Goal: Task Accomplishment & Management: Manage account settings

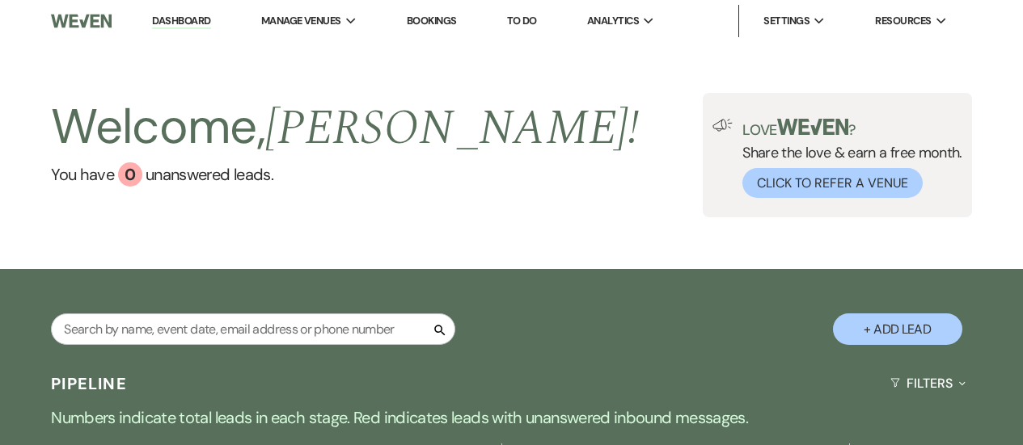
select select "2"
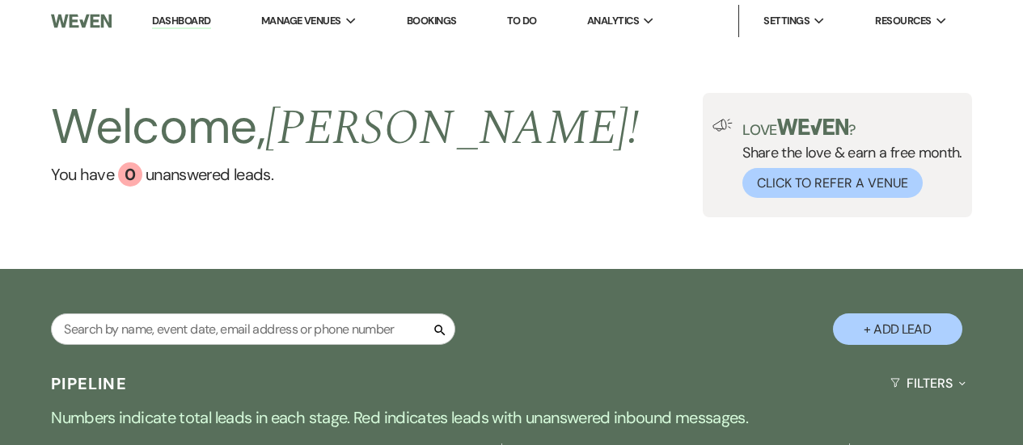
select select "2"
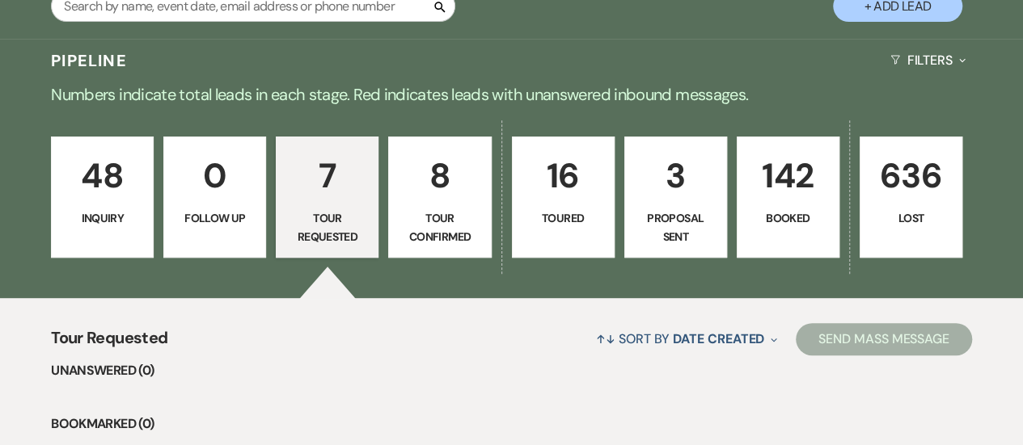
click at [448, 224] on p "Tour Confirmed" at bounding box center [440, 227] width 82 height 36
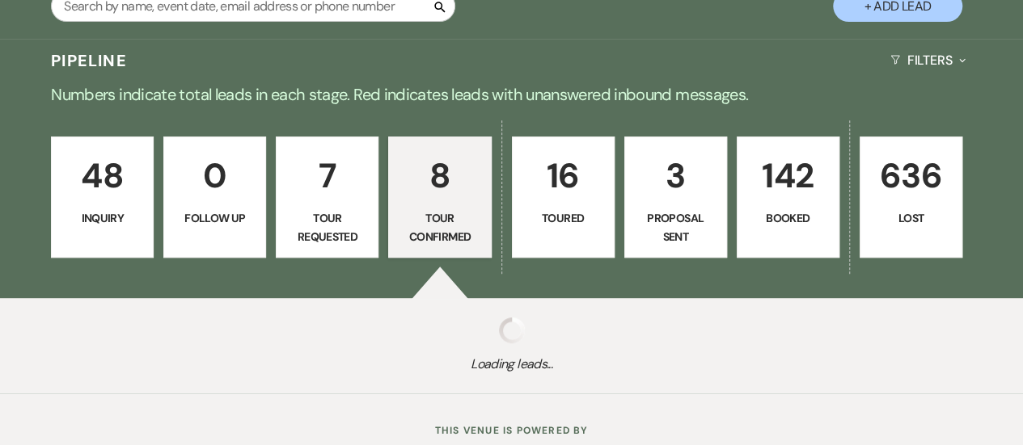
select select "4"
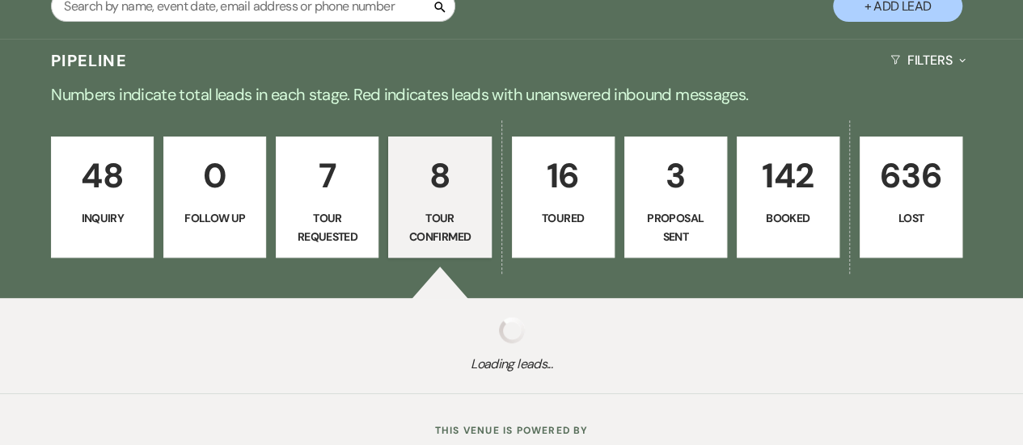
select select "4"
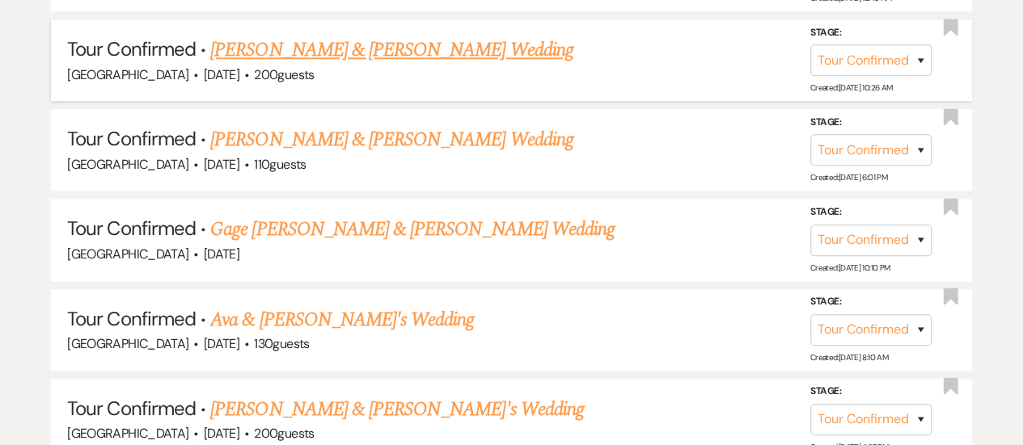
scroll to position [647, 0]
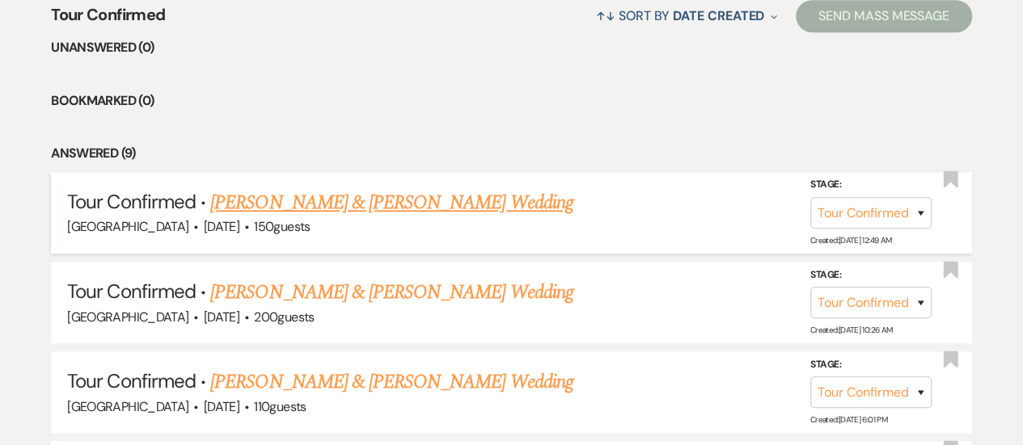
click at [431, 195] on link "[PERSON_NAME] & [PERSON_NAME] Wedding" at bounding box center [391, 202] width 362 height 29
select select "4"
select select "5"
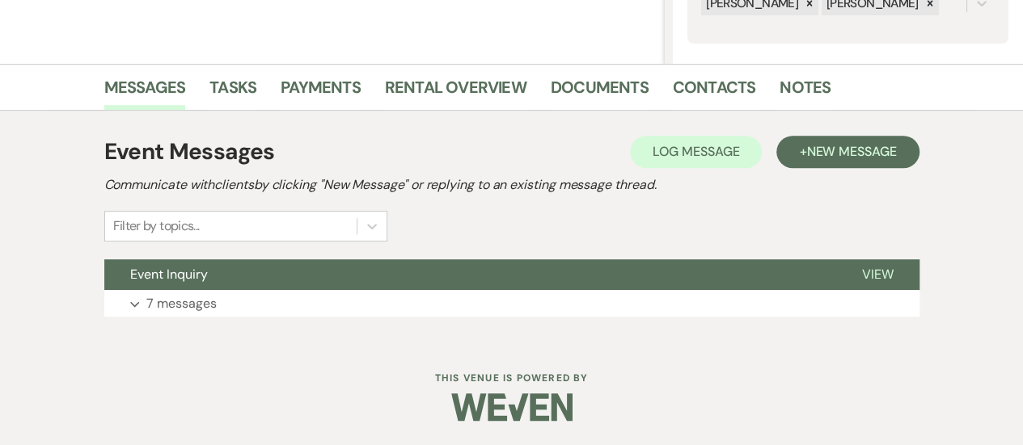
scroll to position [341, 0]
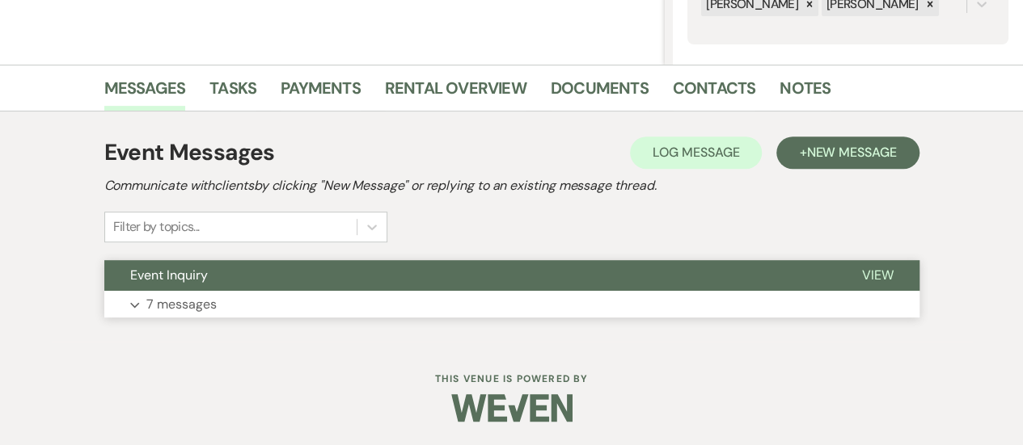
click at [438, 285] on button "Event Inquiry" at bounding box center [470, 275] width 732 height 31
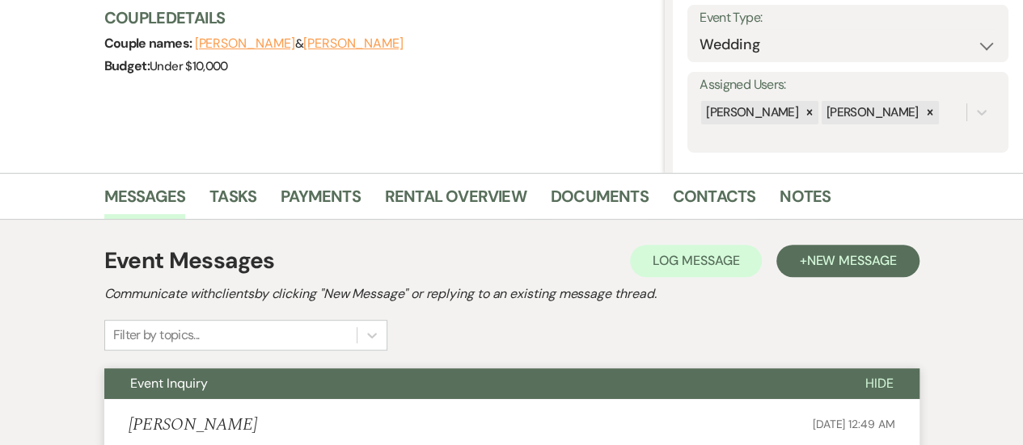
scroll to position [18, 0]
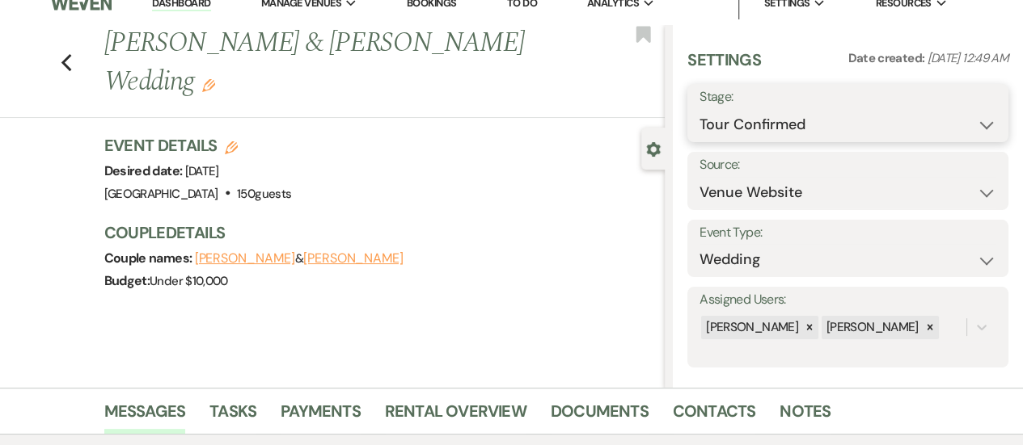
click at [870, 124] on select "Inquiry Follow Up Tour Requested Tour Confirmed Toured Proposal Sent Booked Lost" at bounding box center [847, 125] width 297 height 32
select select "5"
click at [699, 109] on select "Inquiry Follow Up Tour Requested Tour Confirmed Toured Proposal Sent Booked Lost" at bounding box center [847, 125] width 297 height 32
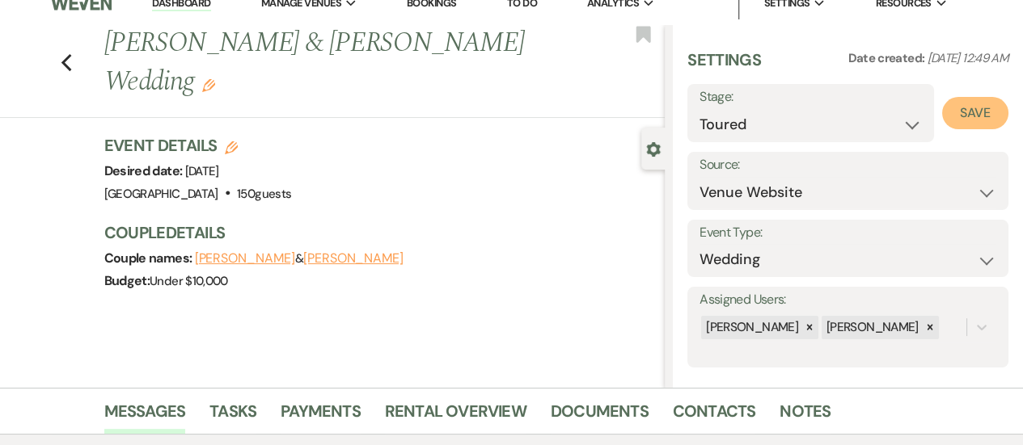
click at [975, 99] on button "Save" at bounding box center [975, 113] width 66 height 32
drag, startPoint x: 513, startPoint y: 49, endPoint x: 114, endPoint y: 49, distance: 399.3
click at [114, 49] on h1 "[PERSON_NAME] & [PERSON_NAME] Wedding Edit" at bounding box center [325, 62] width 442 height 77
copy h1 "[PERSON_NAME] & [PERSON_NAME] Wedding"
click at [325, 252] on button "[PERSON_NAME]" at bounding box center [353, 258] width 100 height 13
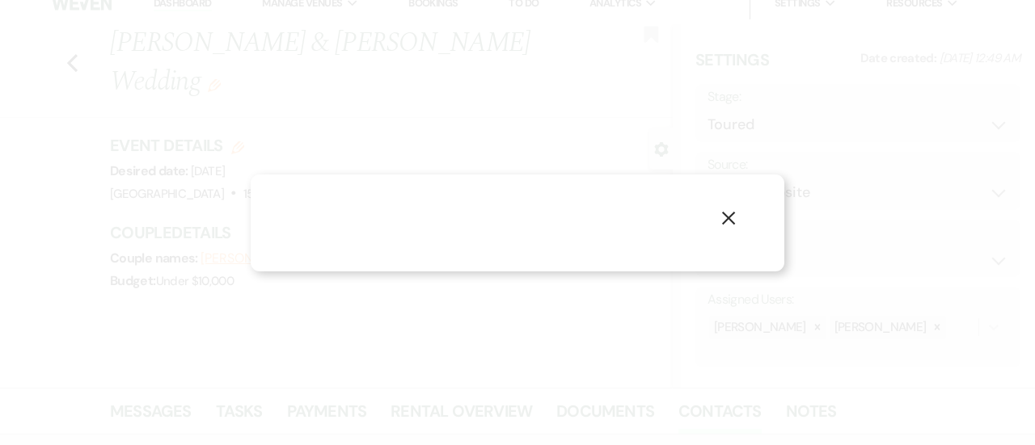
select select "1"
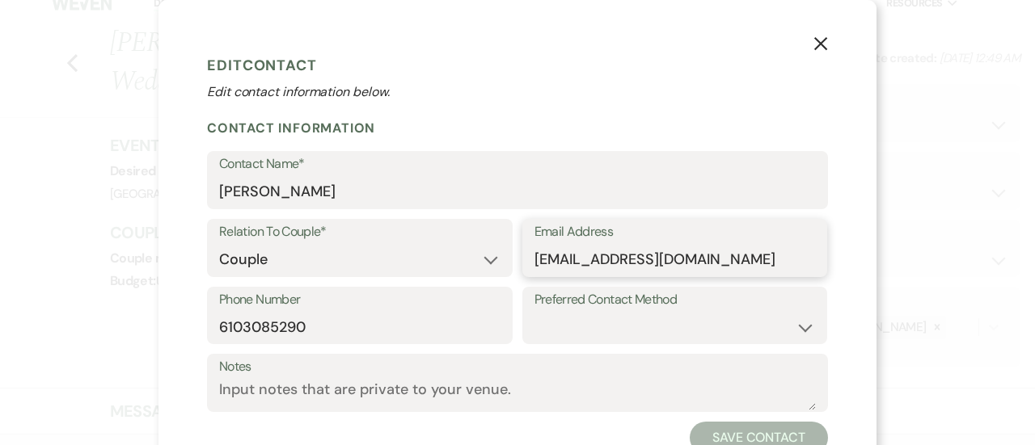
click at [626, 267] on input "[EMAIL_ADDRESS][DOMAIN_NAME]" at bounding box center [674, 260] width 281 height 32
click at [349, 321] on input "6103085290" at bounding box center [359, 327] width 281 height 32
click at [348, 321] on input "6103085290" at bounding box center [359, 327] width 281 height 32
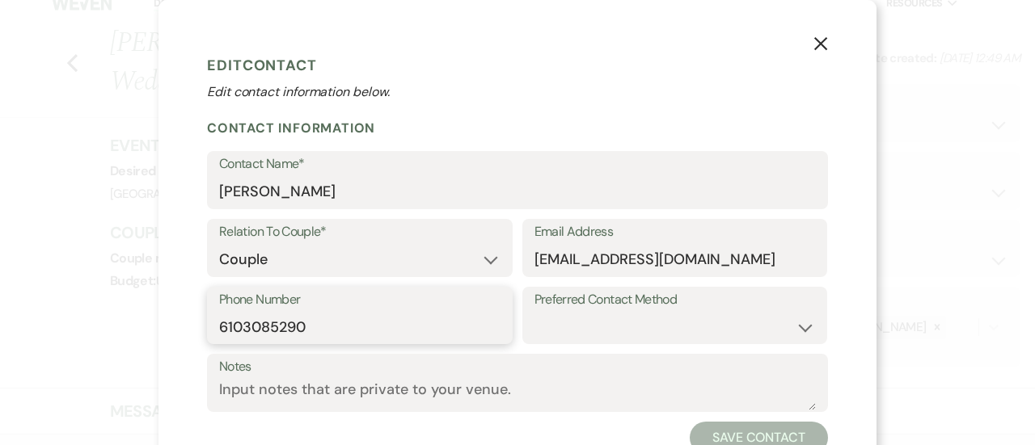
click at [348, 321] on input "6103085290" at bounding box center [359, 327] width 281 height 32
click at [814, 45] on use "button" at bounding box center [820, 43] width 13 height 13
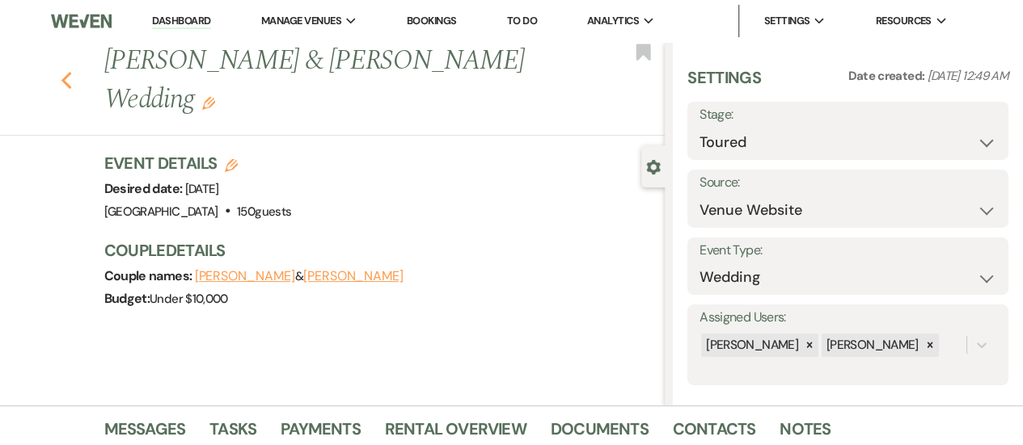
click at [68, 71] on icon "Previous" at bounding box center [67, 80] width 12 height 19
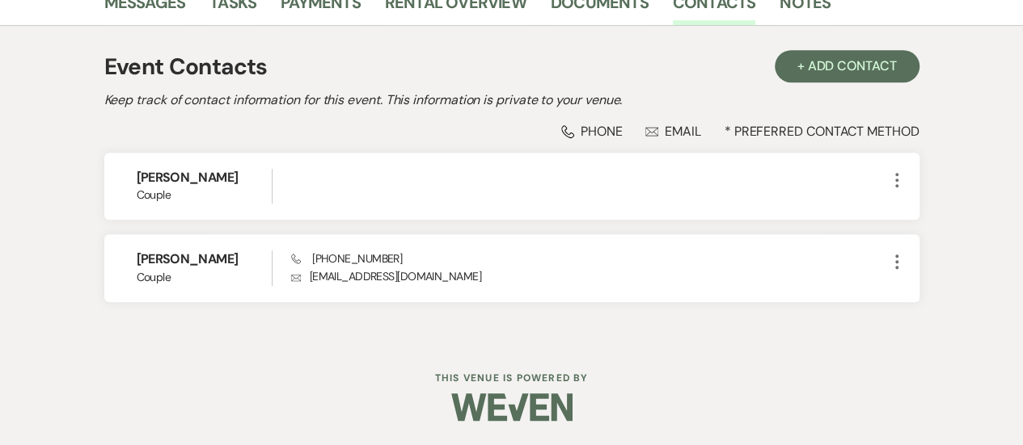
select select "4"
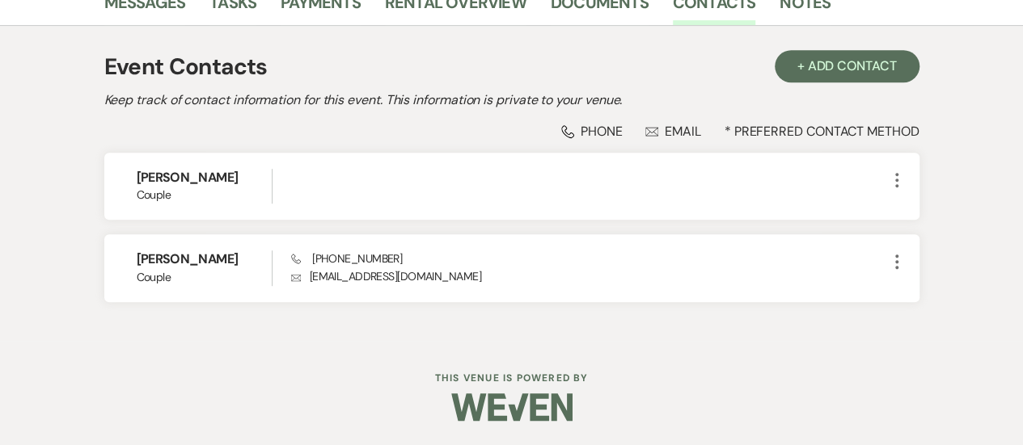
select select "4"
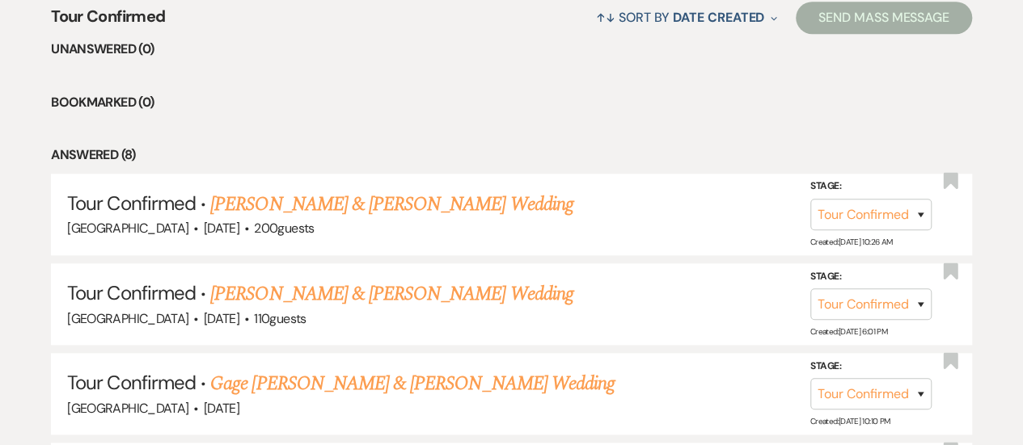
scroll to position [648, 0]
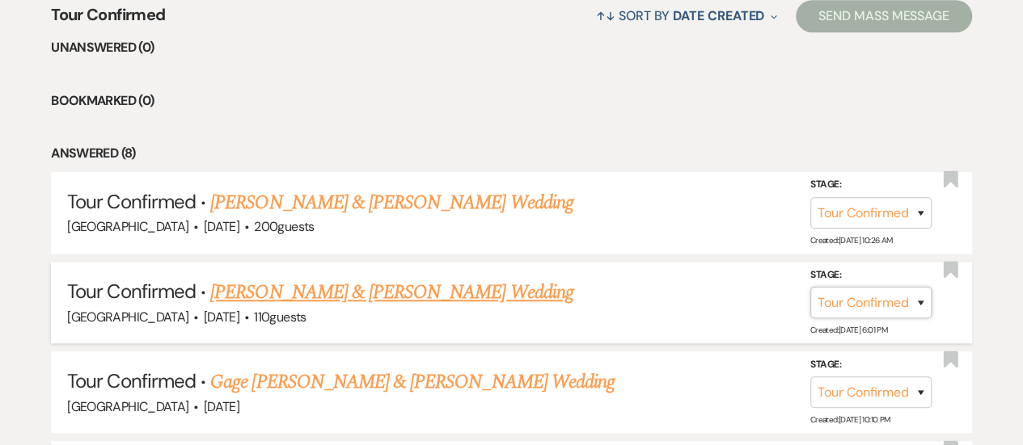
click at [907, 297] on select "Inquiry Follow Up Tour Requested Tour Confirmed Toured Proposal Sent Booked Lost" at bounding box center [870, 303] width 121 height 32
select select "5"
click at [810, 287] on select "Inquiry Follow Up Tour Requested Tour Confirmed Toured Proposal Sent Booked Lost" at bounding box center [870, 303] width 121 height 32
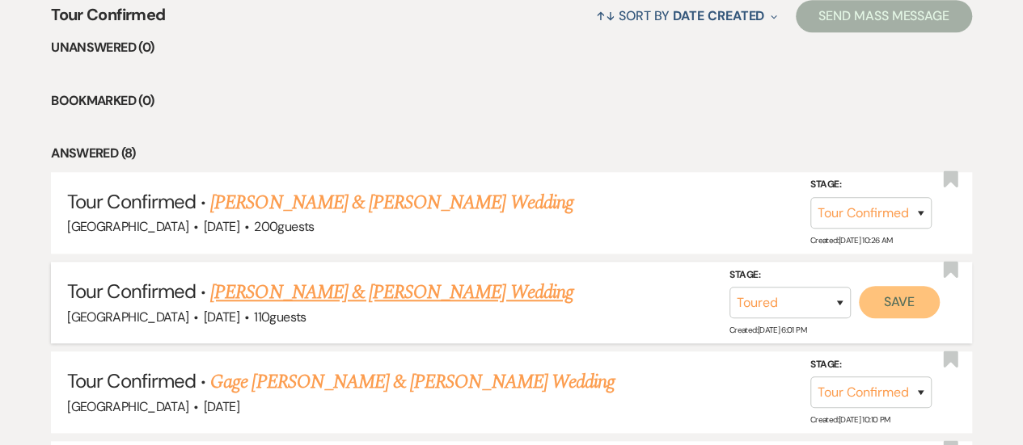
click at [900, 311] on button "Save" at bounding box center [898, 302] width 81 height 32
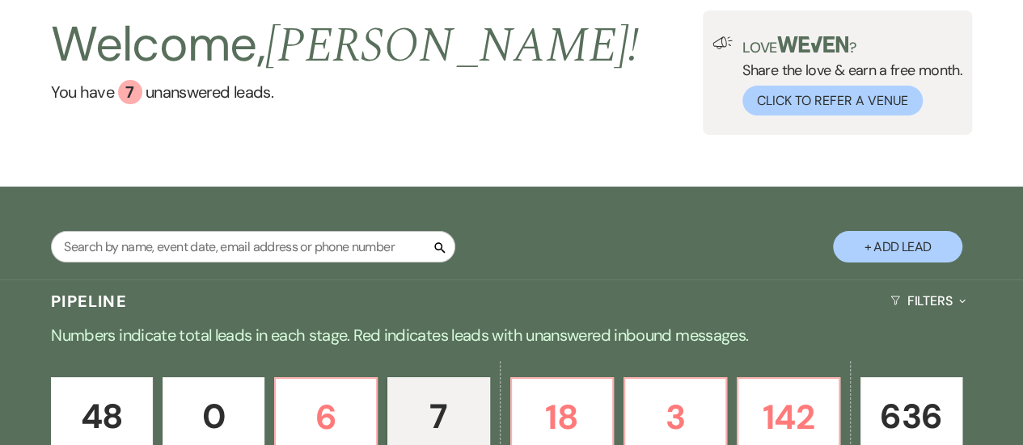
scroll to position [325, 0]
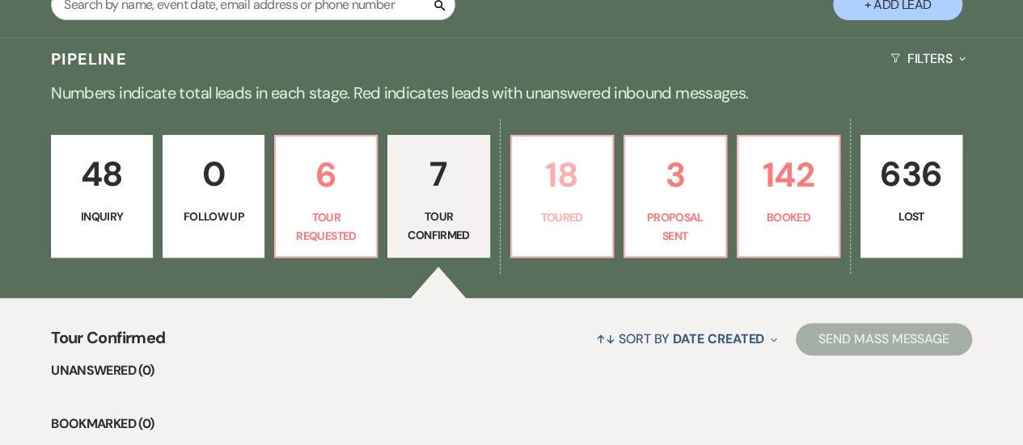
click at [552, 217] on p "Toured" at bounding box center [561, 218] width 81 height 18
select select "5"
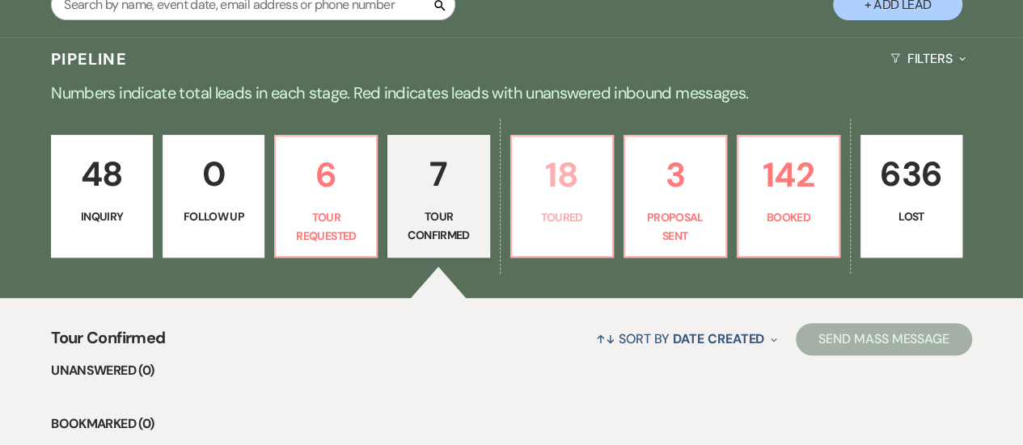
select select "5"
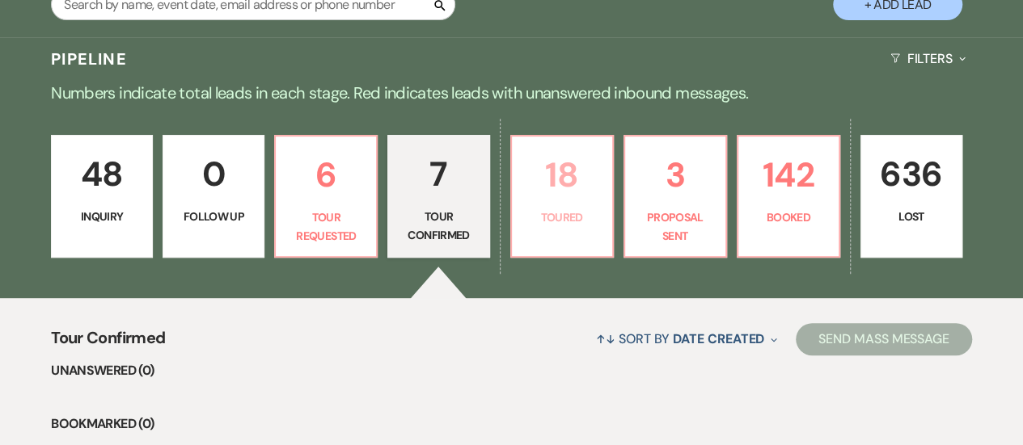
select select "5"
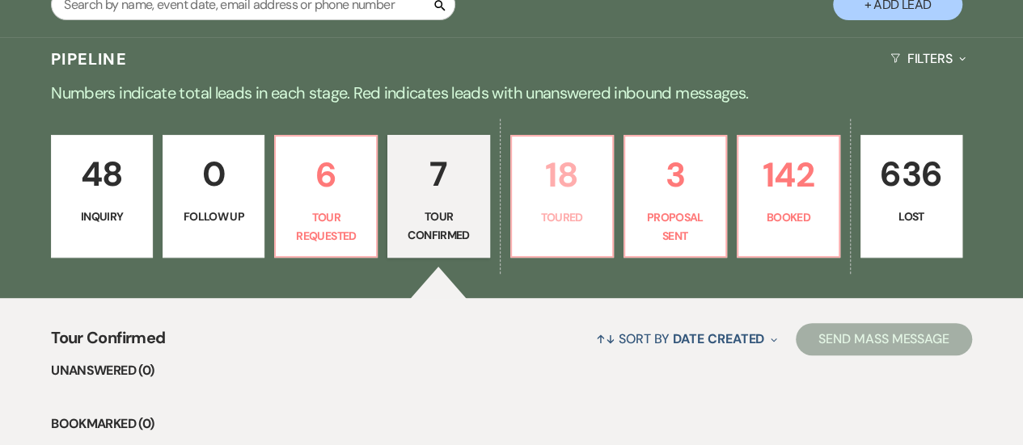
select select "5"
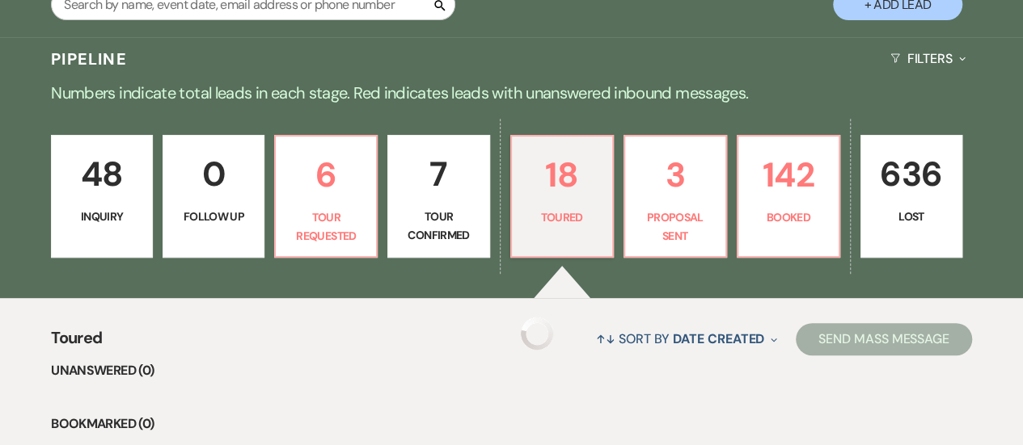
select select "5"
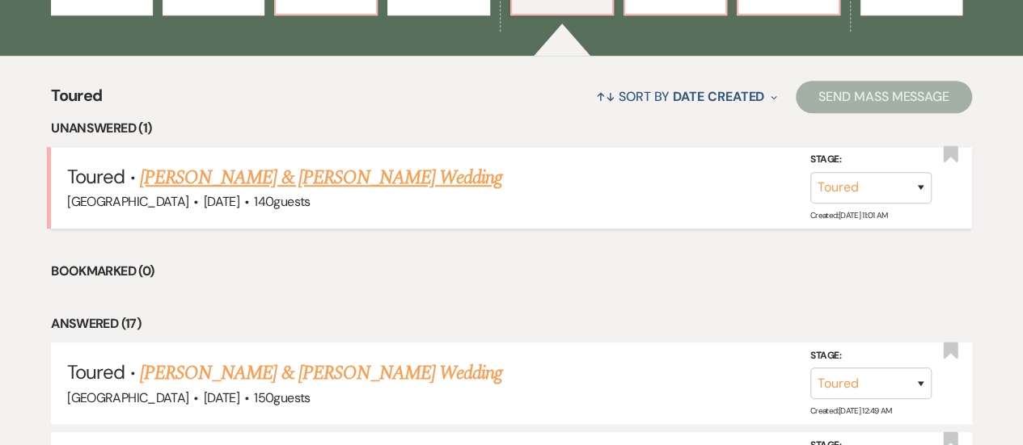
click at [185, 170] on link "[PERSON_NAME] & [PERSON_NAME] Wedding" at bounding box center [321, 177] width 362 height 29
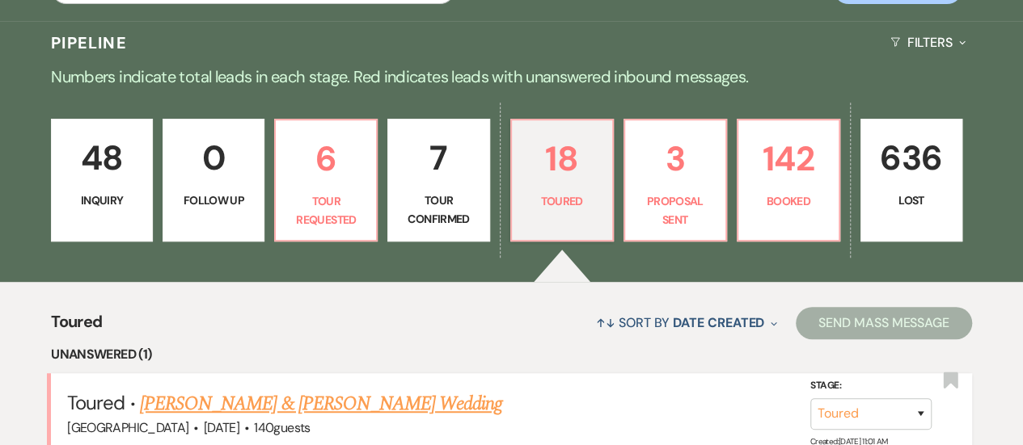
select select "5"
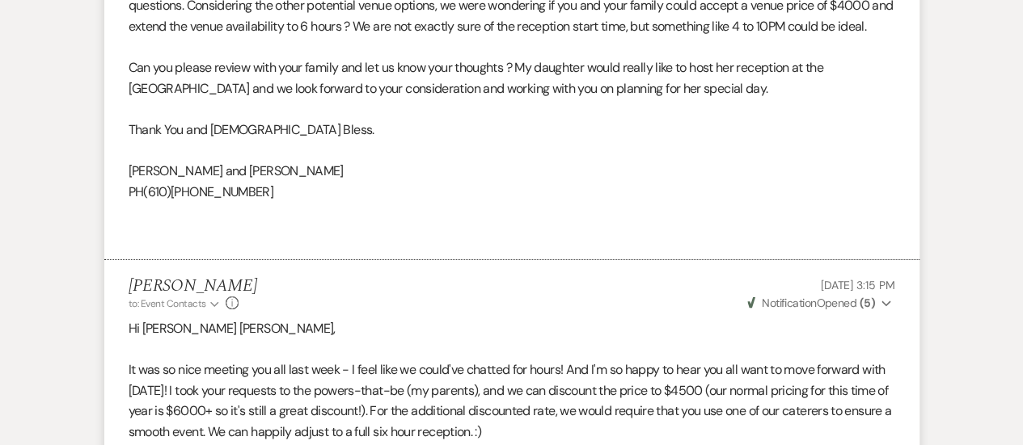
scroll to position [3496, 0]
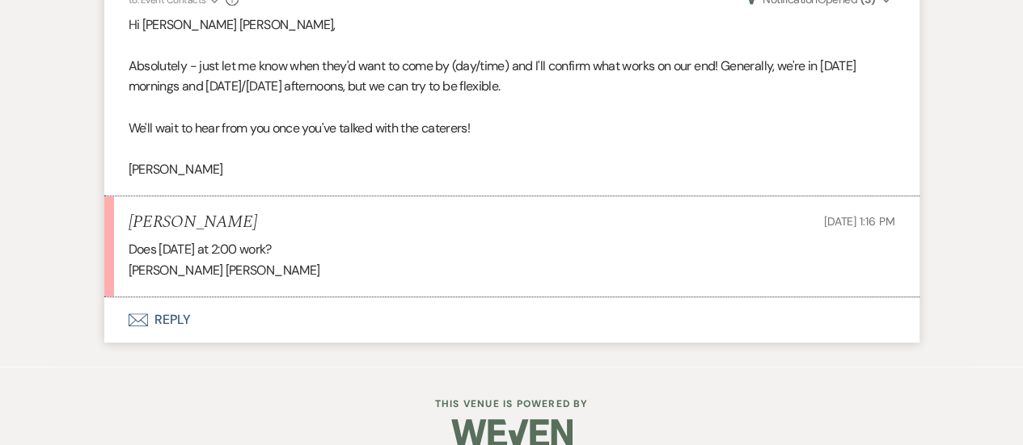
click at [362, 343] on button "Envelope Reply" at bounding box center [511, 319] width 815 height 45
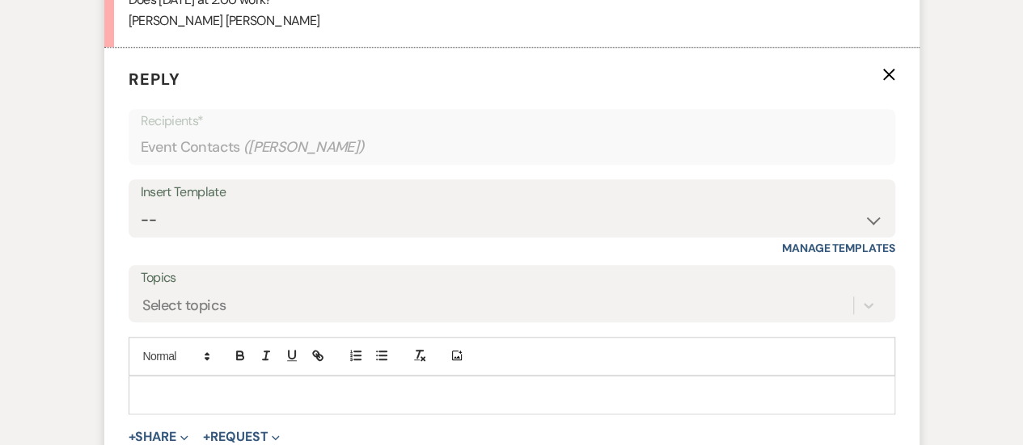
scroll to position [3847, 0]
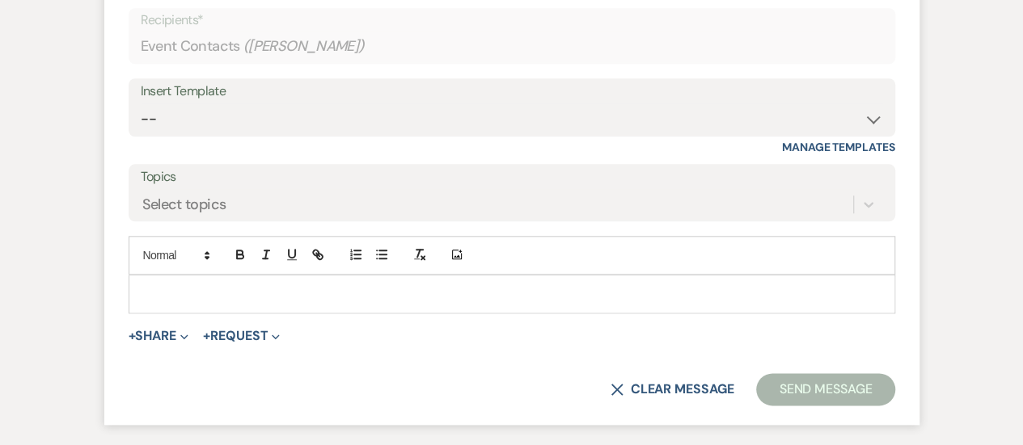
click at [370, 303] on p at bounding box center [511, 294] width 740 height 18
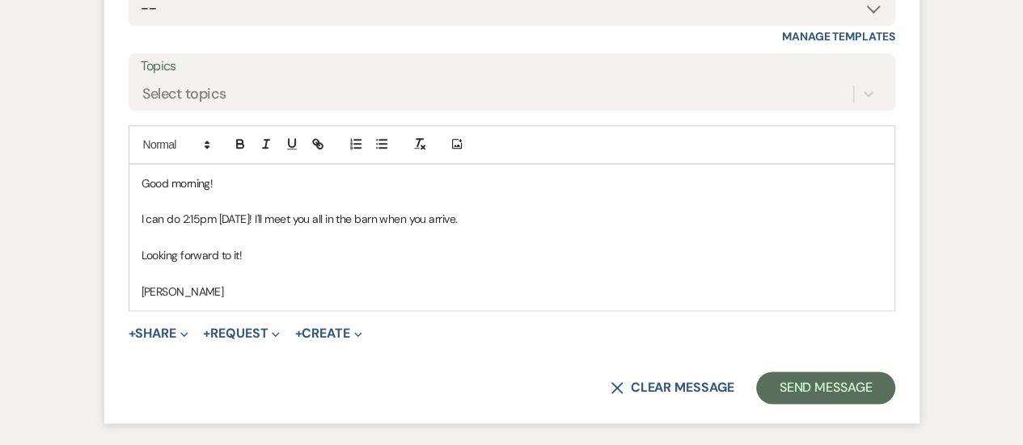
scroll to position [4009, 0]
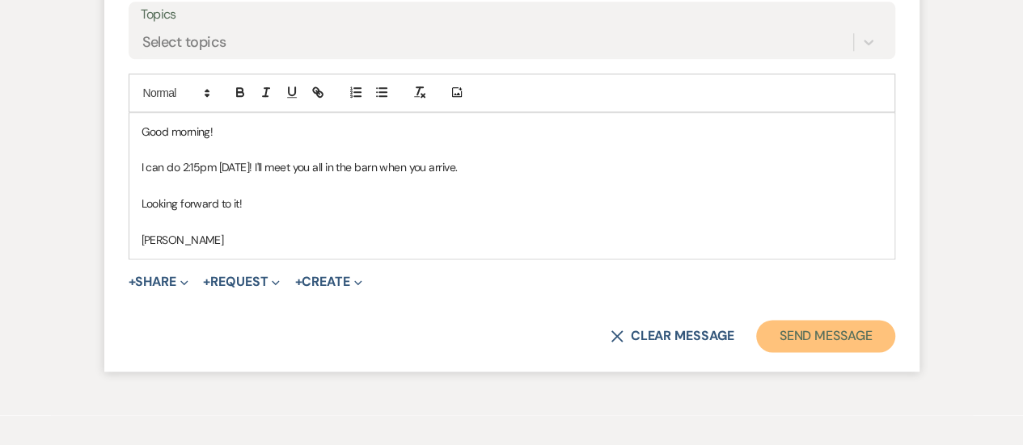
click at [871, 352] on button "Send Message" at bounding box center [825, 336] width 138 height 32
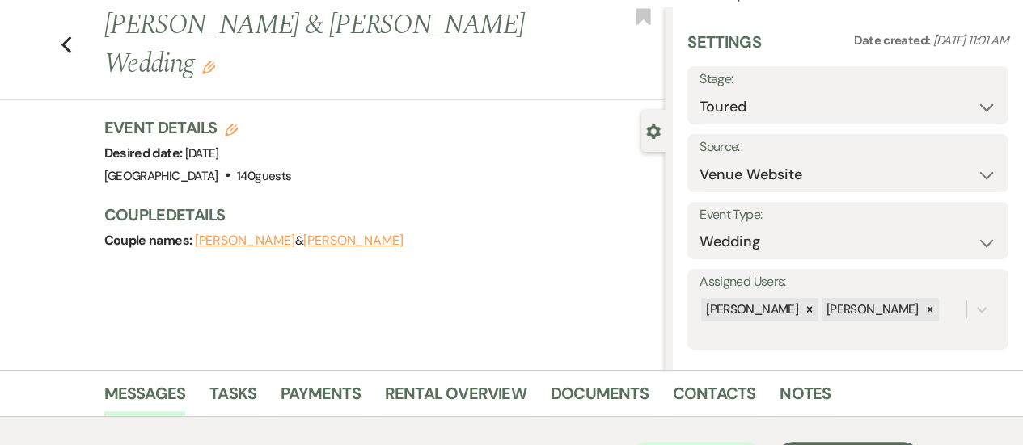
scroll to position [0, 0]
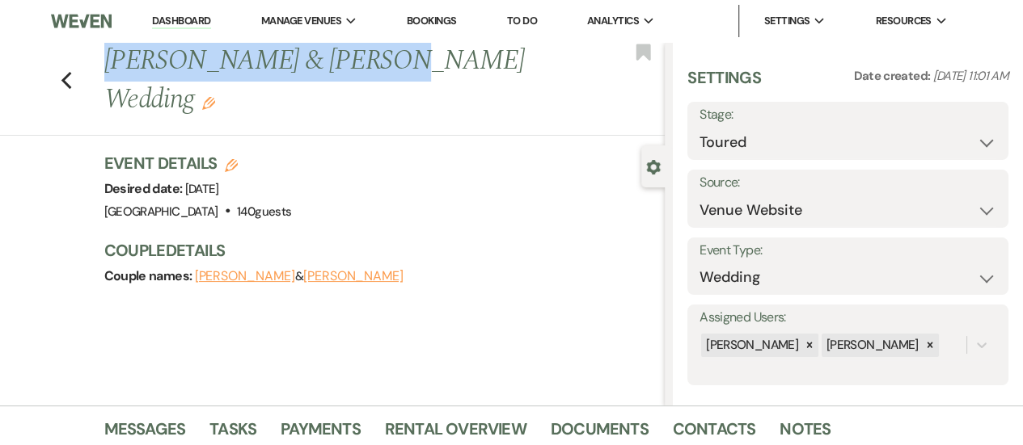
drag, startPoint x: 357, startPoint y: 59, endPoint x: 108, endPoint y: 56, distance: 249.0
click at [108, 56] on div "Previous [PERSON_NAME] & [PERSON_NAME] Wedding Edit" at bounding box center [380, 80] width 569 height 77
copy h1 "[PERSON_NAME] & [PERSON_NAME] Wedding"
click at [280, 265] on div "Couple names: [PERSON_NAME] & [PERSON_NAME]" at bounding box center [376, 276] width 545 height 23
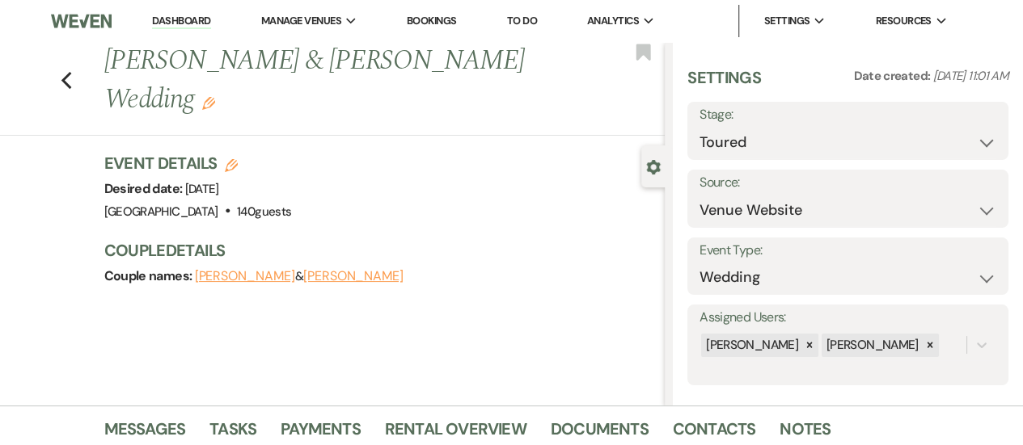
click at [303, 270] on button "[PERSON_NAME]" at bounding box center [353, 276] width 100 height 13
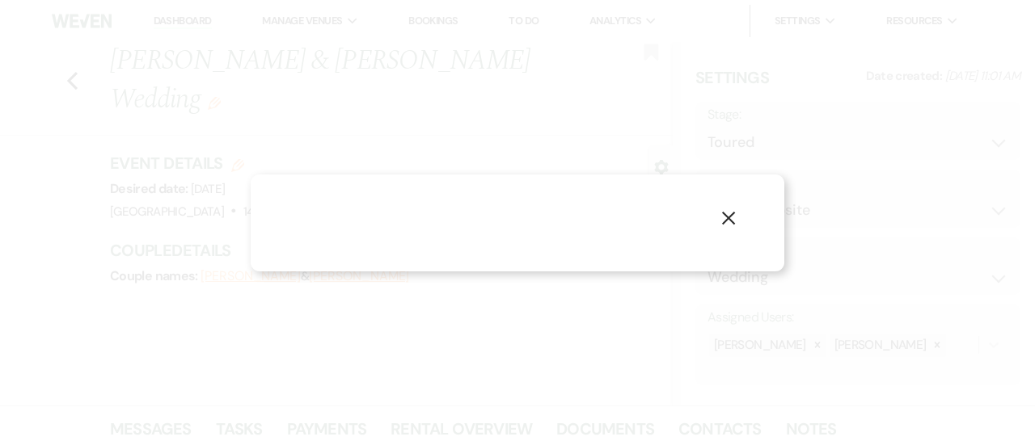
select select "1"
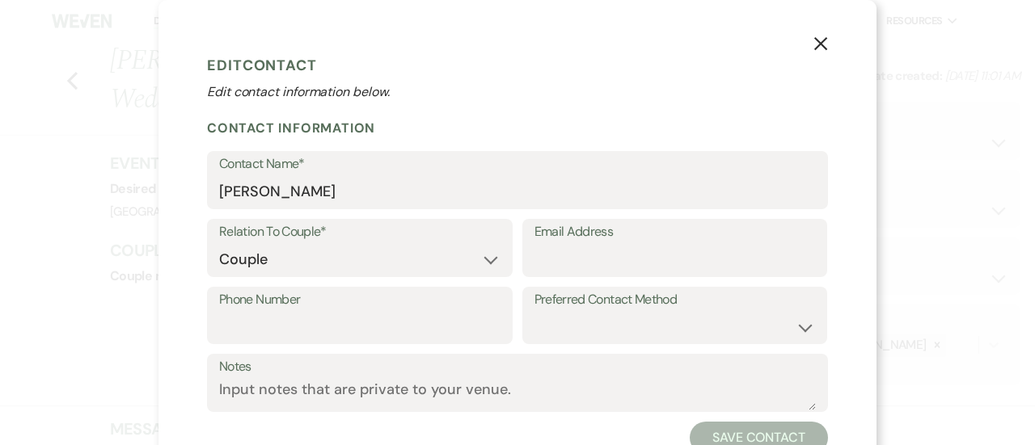
drag, startPoint x: 820, startPoint y: 43, endPoint x: 812, endPoint y: 46, distance: 8.7
click at [818, 43] on icon "X" at bounding box center [820, 43] width 15 height 15
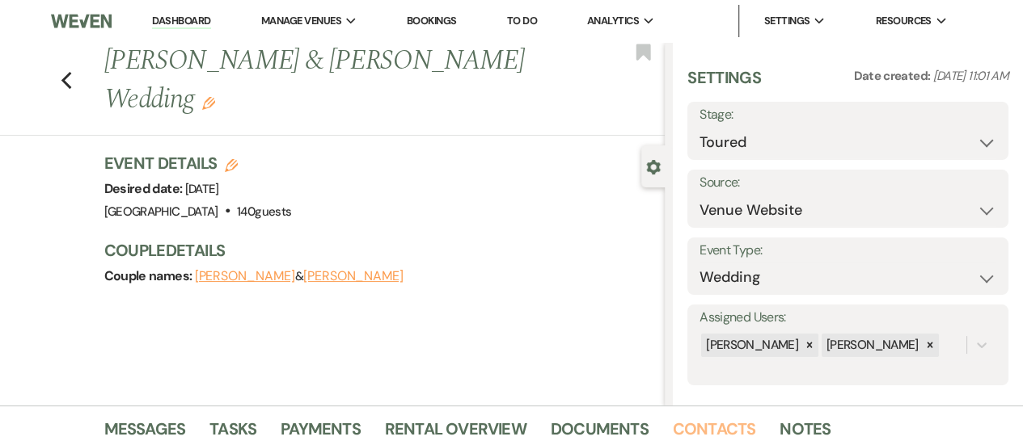
click at [700, 420] on link "Contacts" at bounding box center [714, 434] width 83 height 36
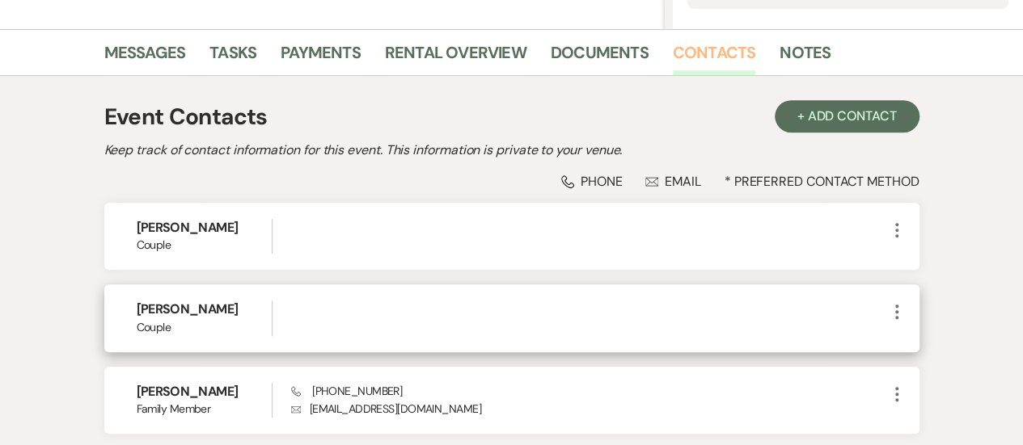
scroll to position [404, 0]
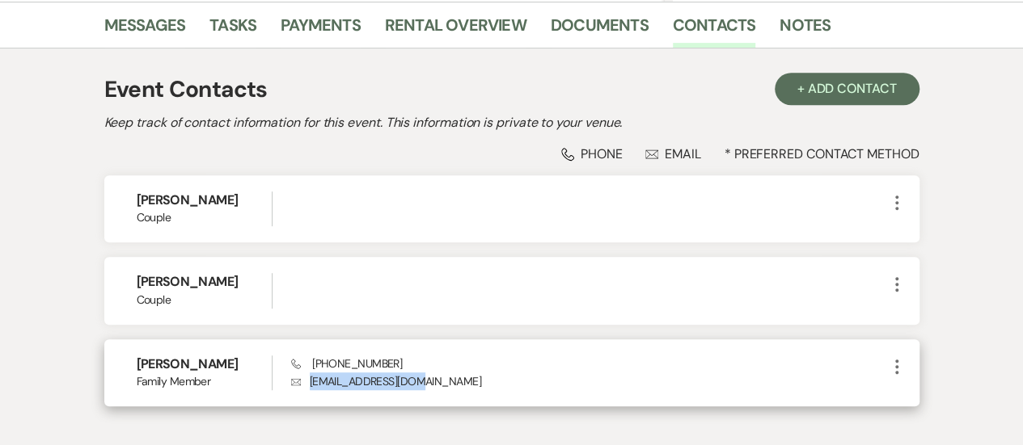
drag, startPoint x: 372, startPoint y: 383, endPoint x: 307, endPoint y: 381, distance: 64.7
click at [307, 381] on p "Envelope [EMAIL_ADDRESS][DOMAIN_NAME]" at bounding box center [589, 382] width 596 height 18
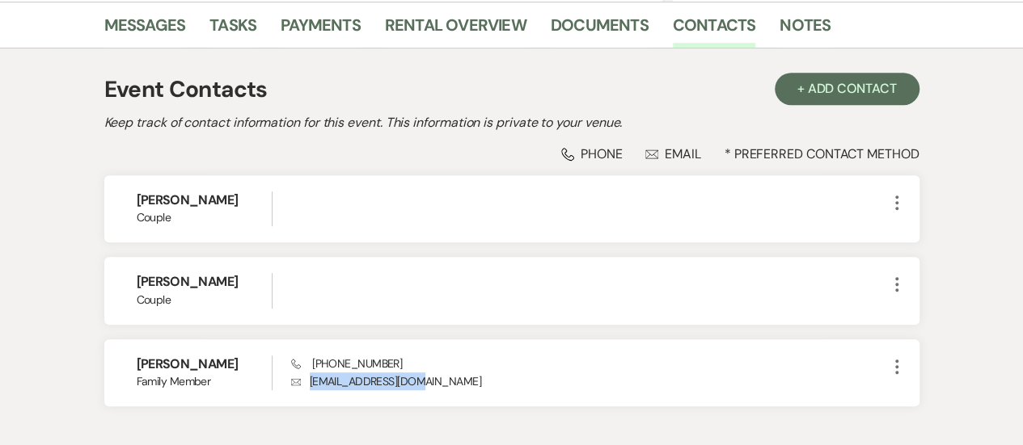
copy p "[EMAIL_ADDRESS][DOMAIN_NAME]"
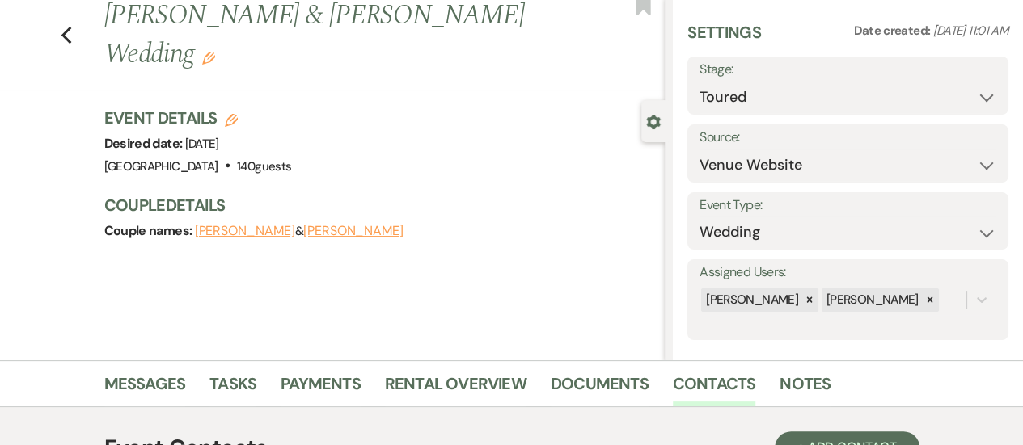
scroll to position [0, 0]
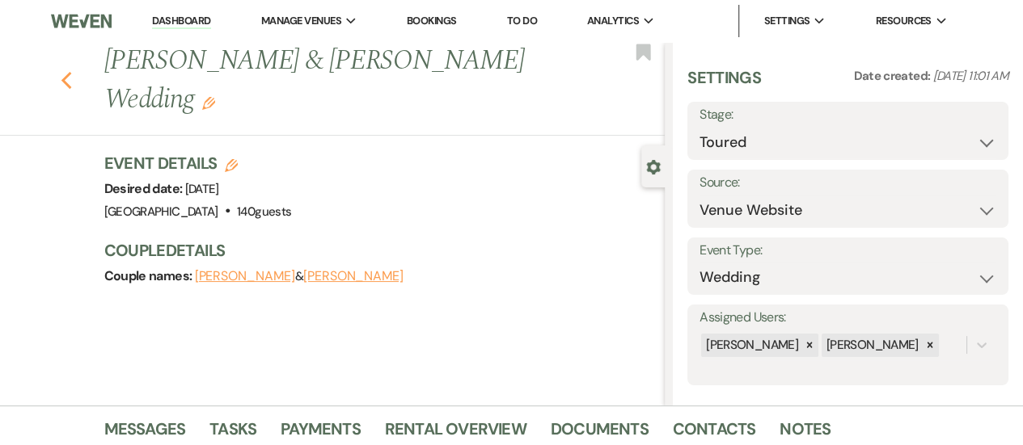
click at [71, 71] on icon "Previous" at bounding box center [67, 80] width 12 height 19
select select "5"
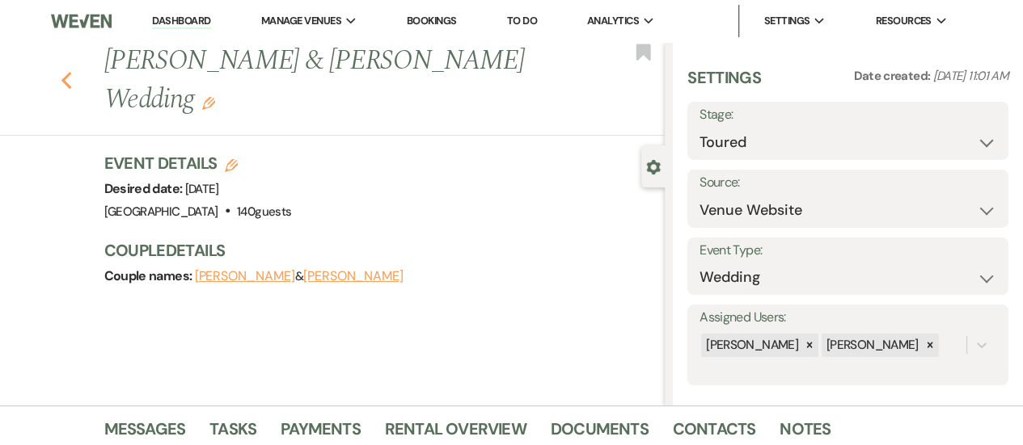
select select "5"
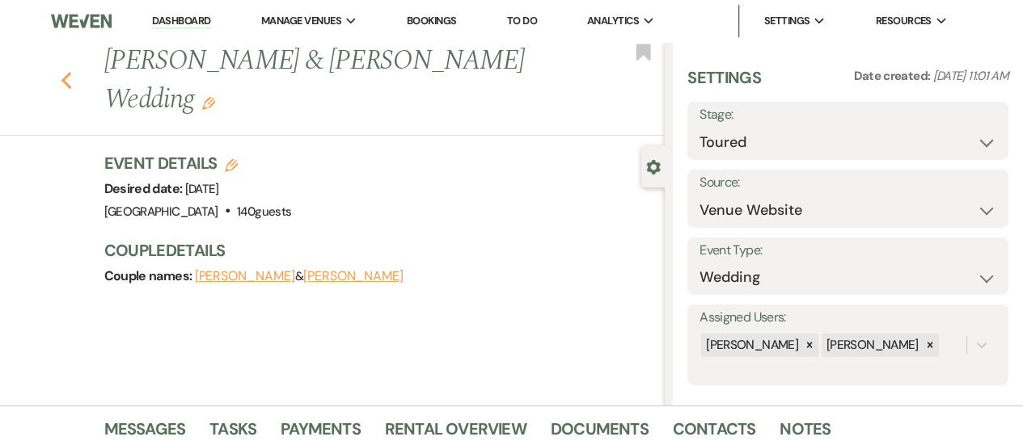
select select "5"
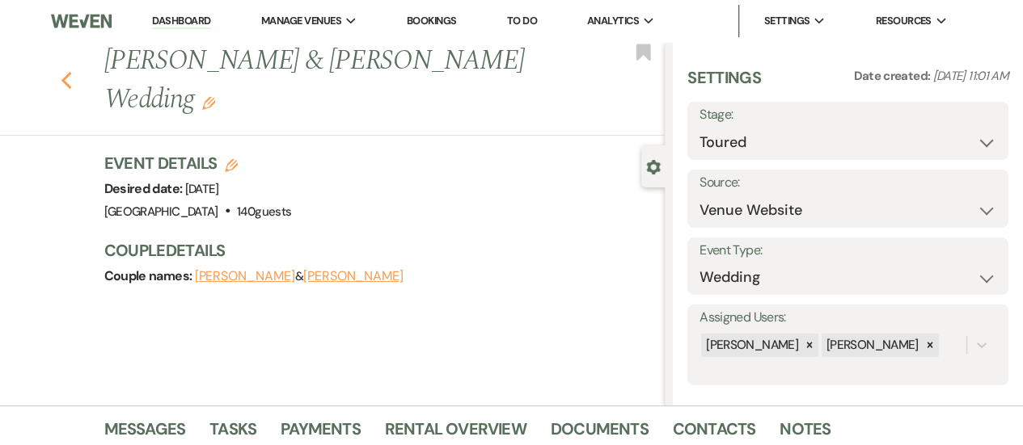
select select "5"
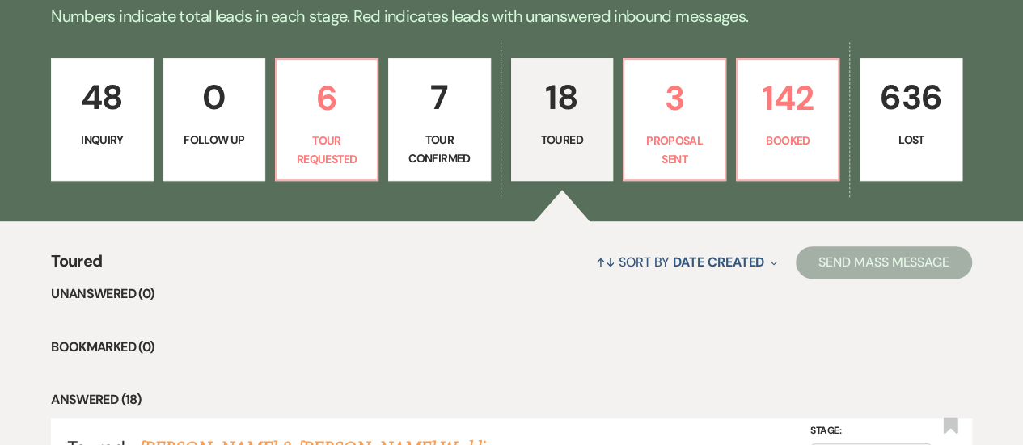
scroll to position [325, 0]
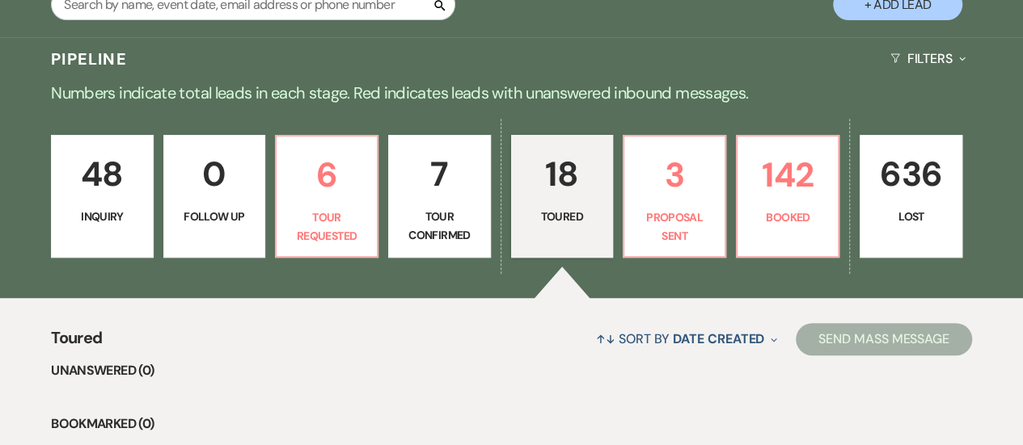
click at [408, 213] on p "Tour Confirmed" at bounding box center [439, 226] width 81 height 36
select select "4"
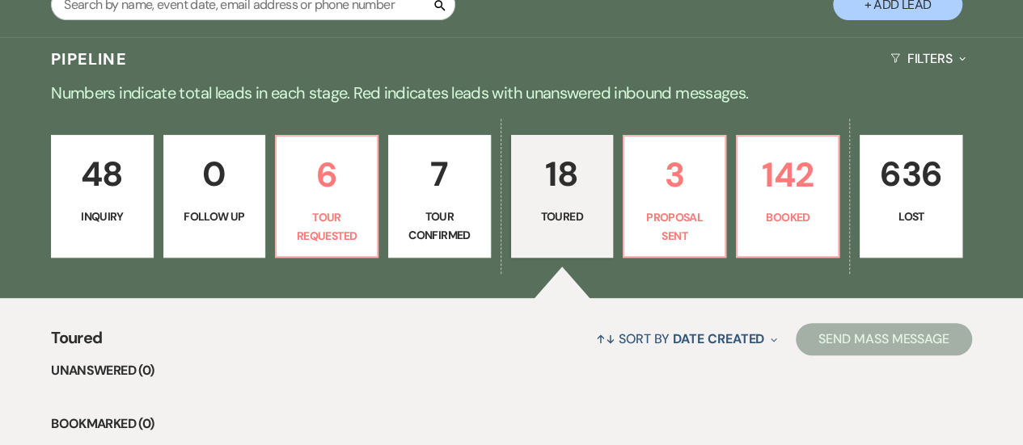
select select "4"
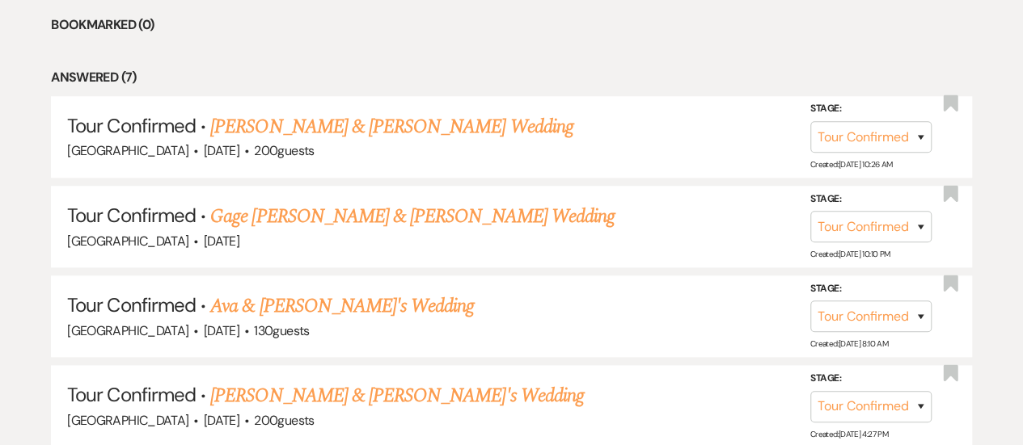
scroll to position [729, 0]
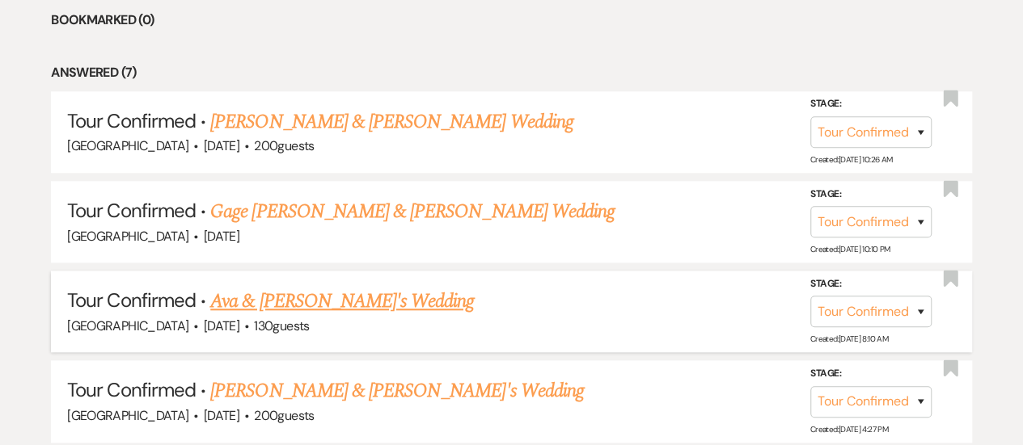
click at [304, 302] on link "Ava & [PERSON_NAME]'s Wedding" at bounding box center [342, 301] width 264 height 29
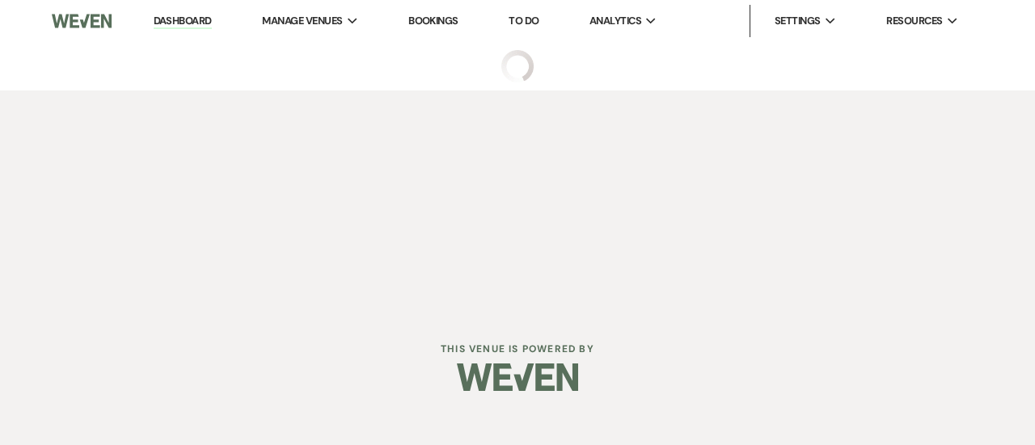
select select "4"
select select "5"
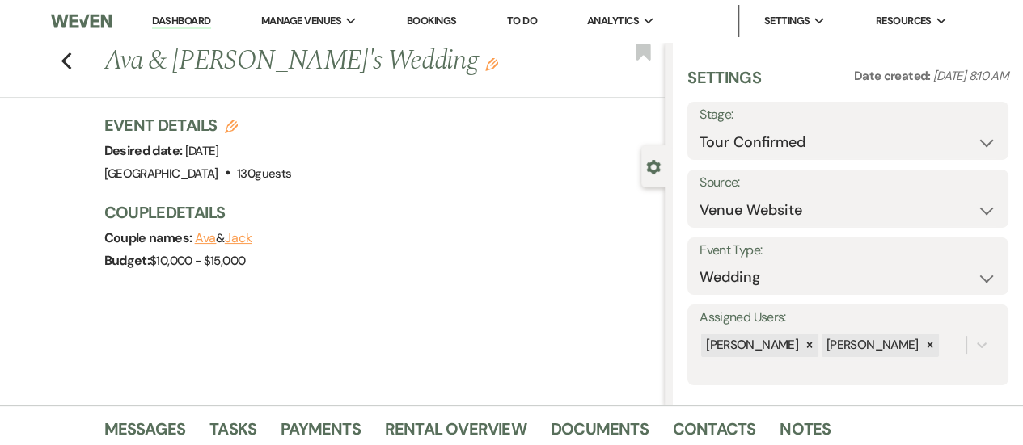
drag, startPoint x: 326, startPoint y: 155, endPoint x: 191, endPoint y: 154, distance: 135.0
click at [191, 154] on div "Event Details Edit Desired date: [DATE] Venue: [GEOGRAPHIC_DATA] . 130 guests V…" at bounding box center [376, 149] width 545 height 71
click at [331, 175] on div "Event Details Edit Desired date: [DATE] Venue: [GEOGRAPHIC_DATA] . 130 guests V…" at bounding box center [376, 149] width 545 height 71
